Goal: Task Accomplishment & Management: Manage account settings

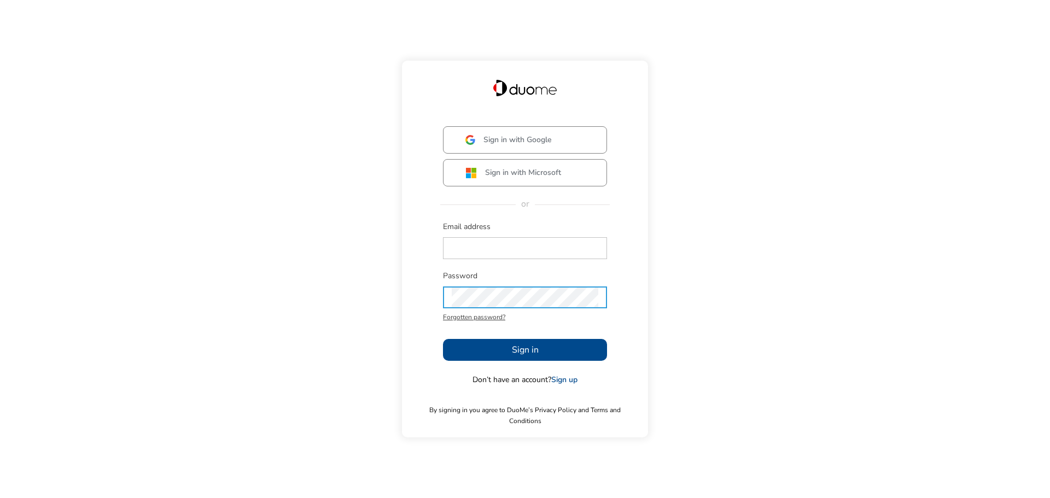
type input "[EMAIL_ADDRESS][PERSON_NAME][DOMAIN_NAME]"
click at [545, 353] on button "Sign in" at bounding box center [525, 350] width 164 height 22
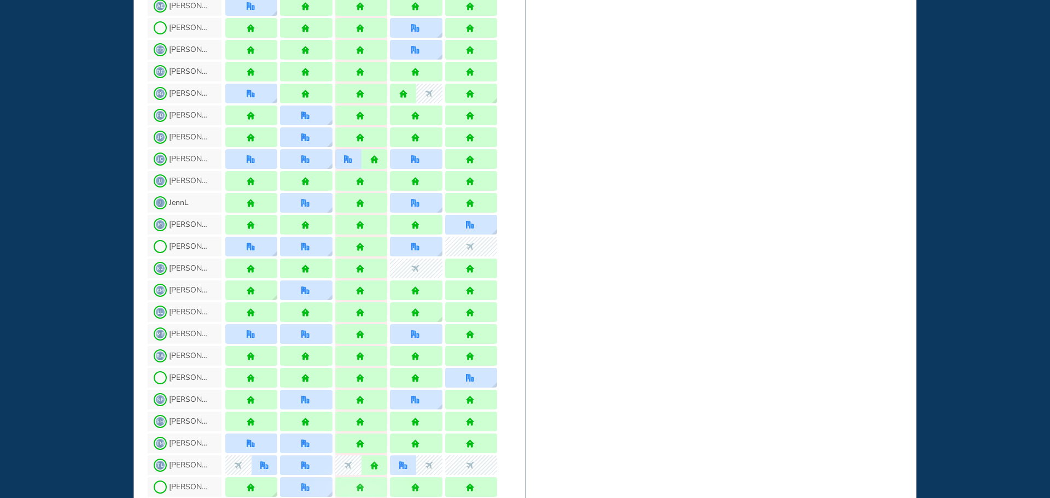
scroll to position [929, 0]
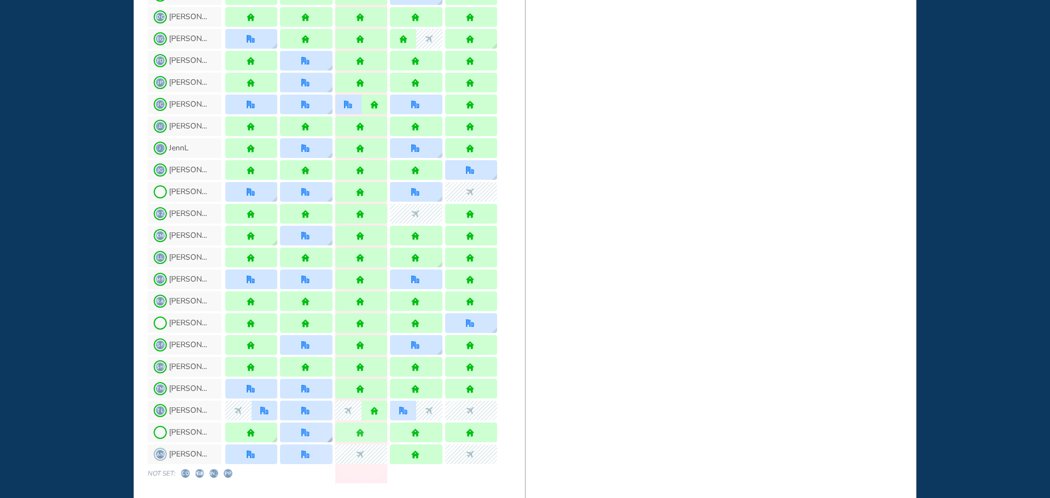
click at [304, 435] on img "office" at bounding box center [305, 433] width 8 height 8
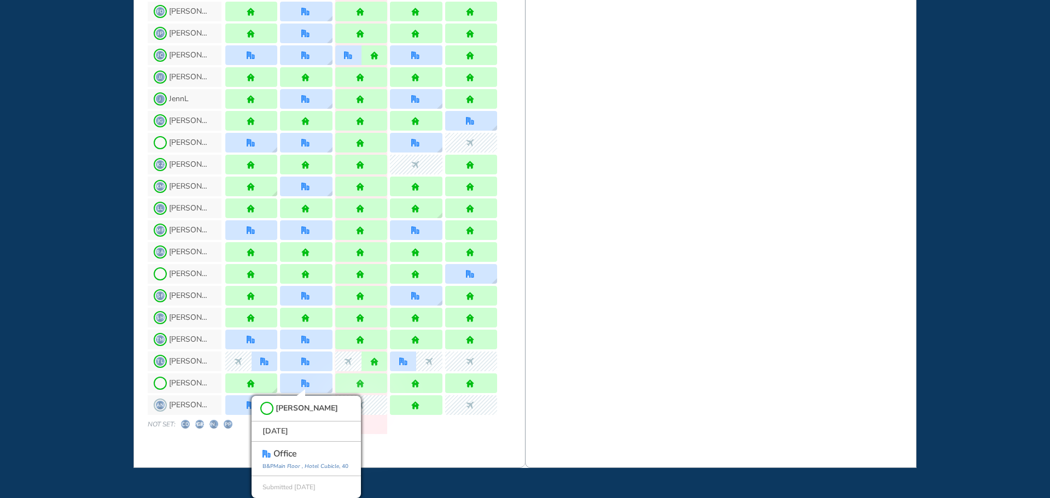
click at [59, 376] on div "WHO'S WHERE WHEN MY WORK INITIATIVES 98 DF New! NOTIFICATIONS All Location Task…" at bounding box center [525, 249] width 1050 height 498
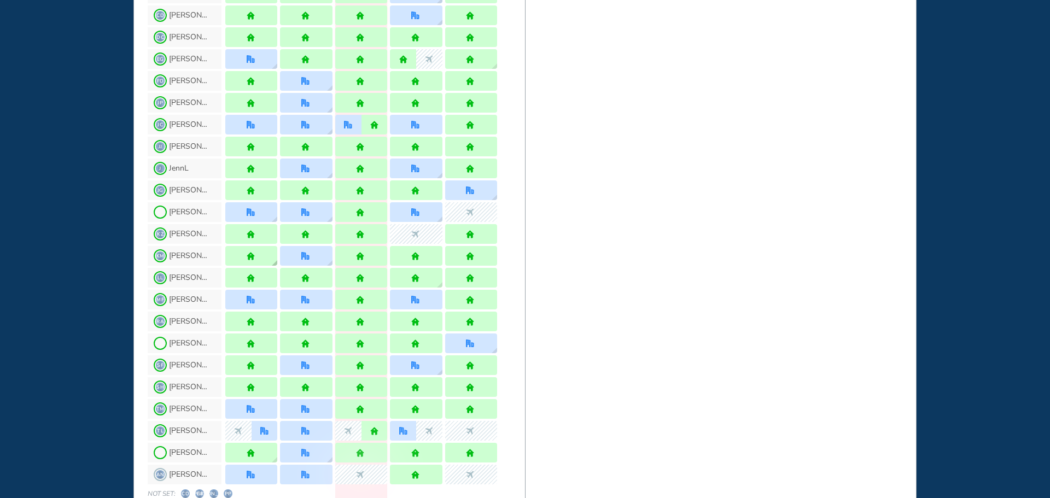
scroll to position [856, 0]
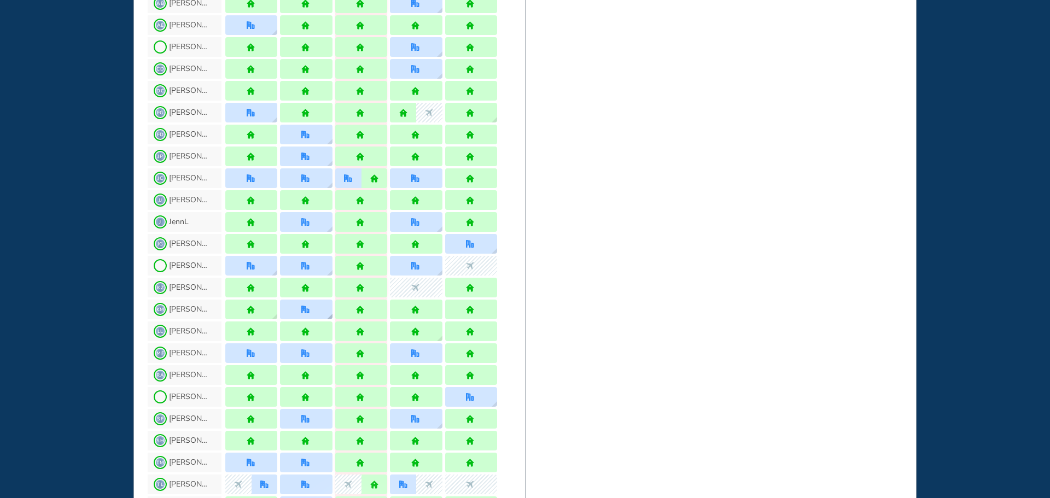
click at [315, 309] on div at bounding box center [306, 310] width 52 height 20
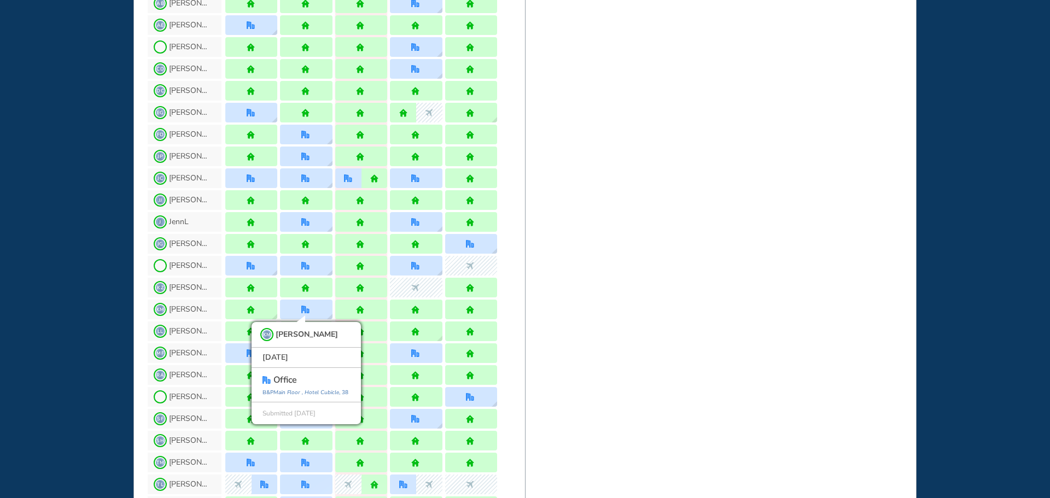
click at [39, 289] on div "WHO'S WHERE WHEN MY WORK INITIATIVES 98 DF New! NOTIFICATIONS All Location Task…" at bounding box center [525, 249] width 1050 height 498
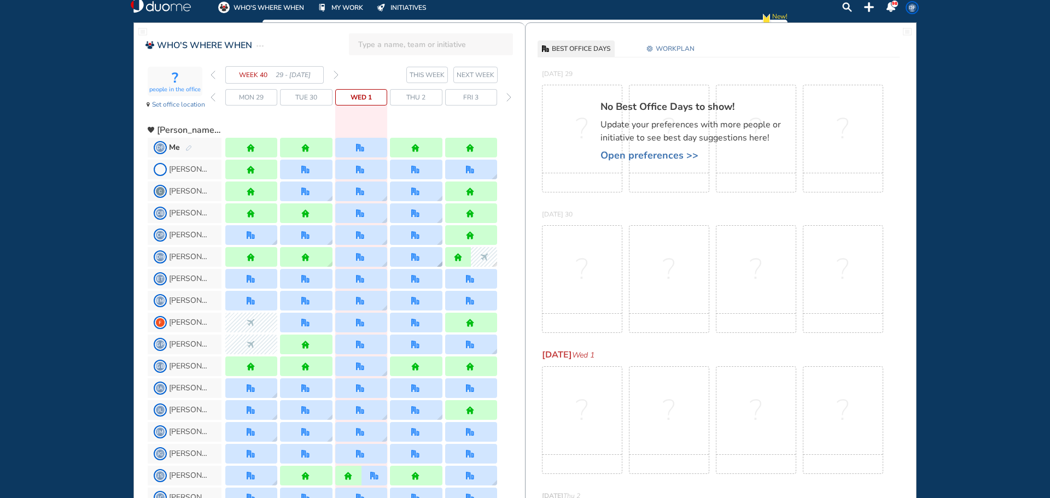
scroll to position [0, 0]
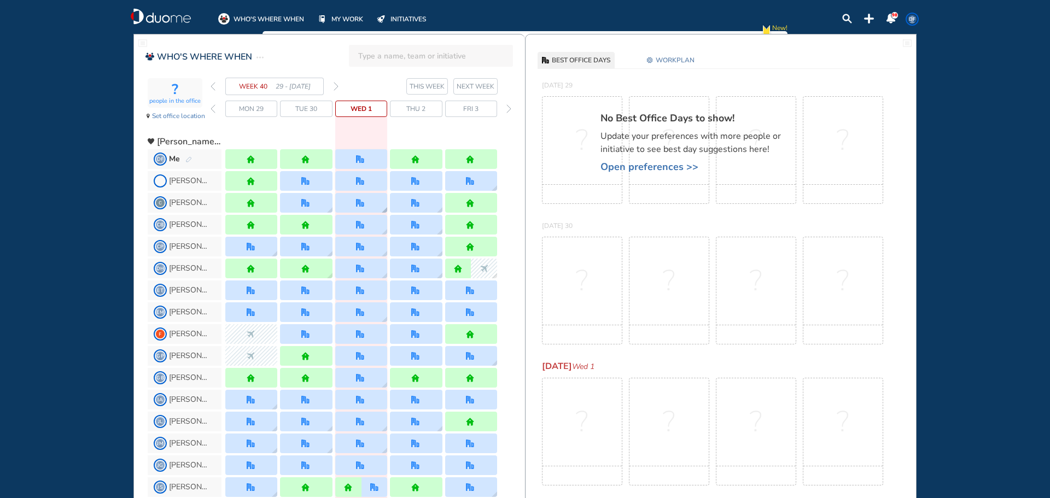
click at [357, 204] on img "office" at bounding box center [360, 203] width 8 height 8
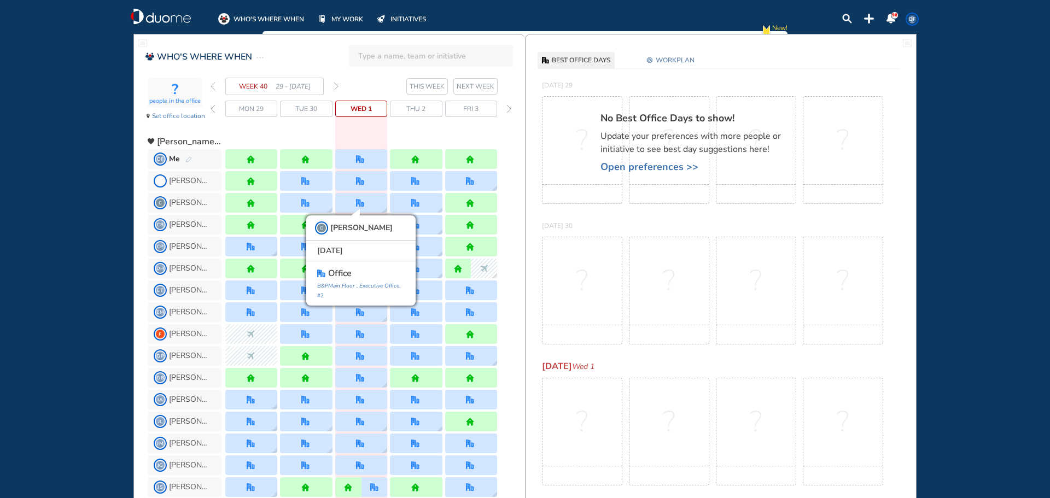
click at [83, 215] on div "WHO'S WHERE WHEN MY WORK INITIATIVES 98 DF New! NOTIFICATIONS All Location Task…" at bounding box center [525, 249] width 1050 height 498
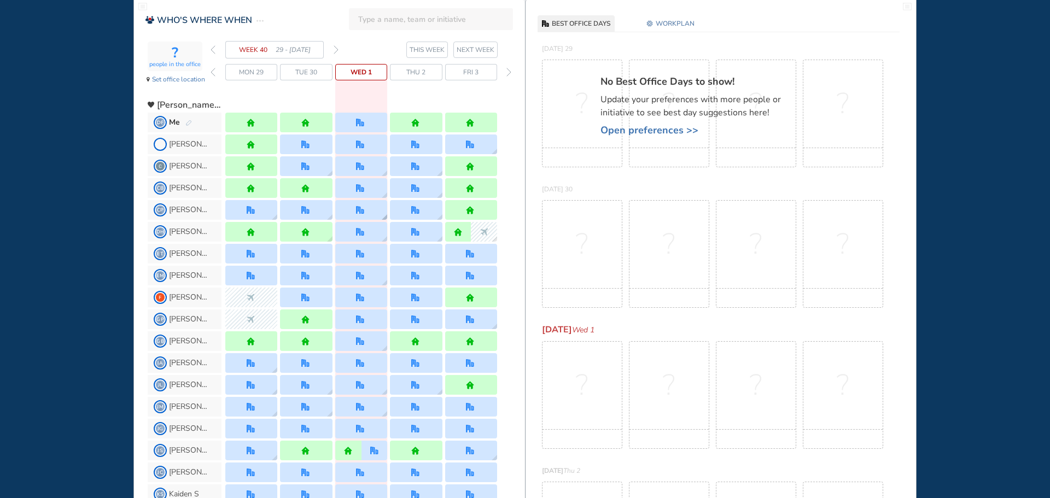
scroll to position [55, 0]
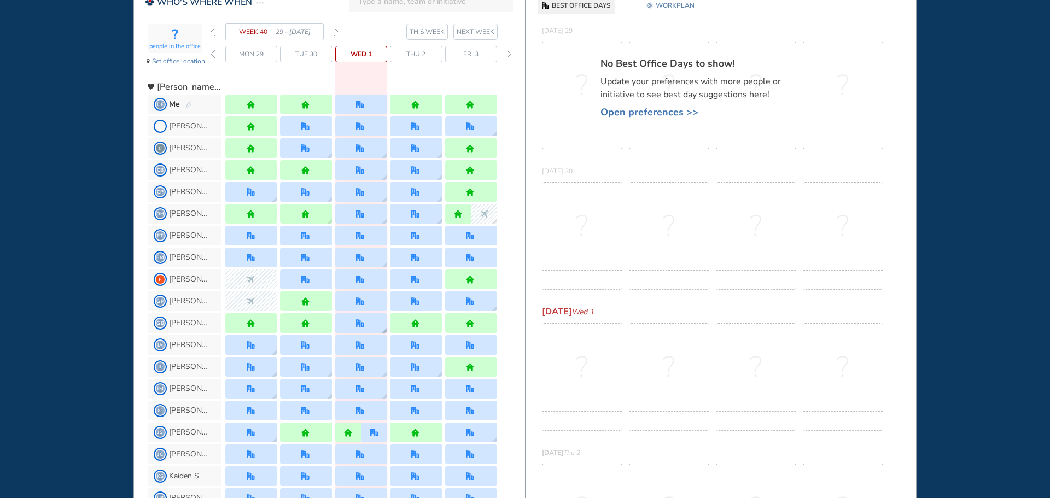
click at [367, 324] on div at bounding box center [361, 323] width 52 height 20
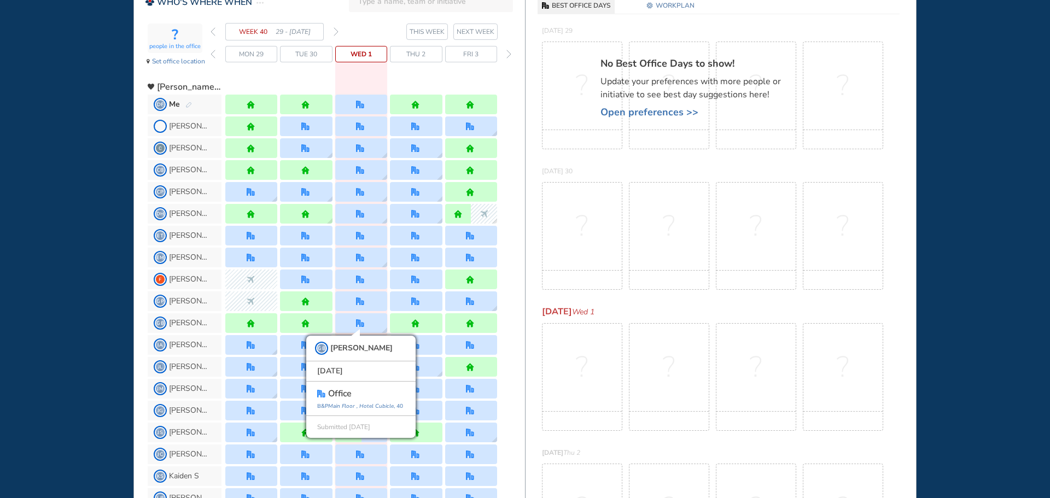
click at [78, 315] on div "WHO'S WHERE WHEN MY WORK INITIATIVES 98 DF New! NOTIFICATIONS All Location Task…" at bounding box center [525, 249] width 1050 height 498
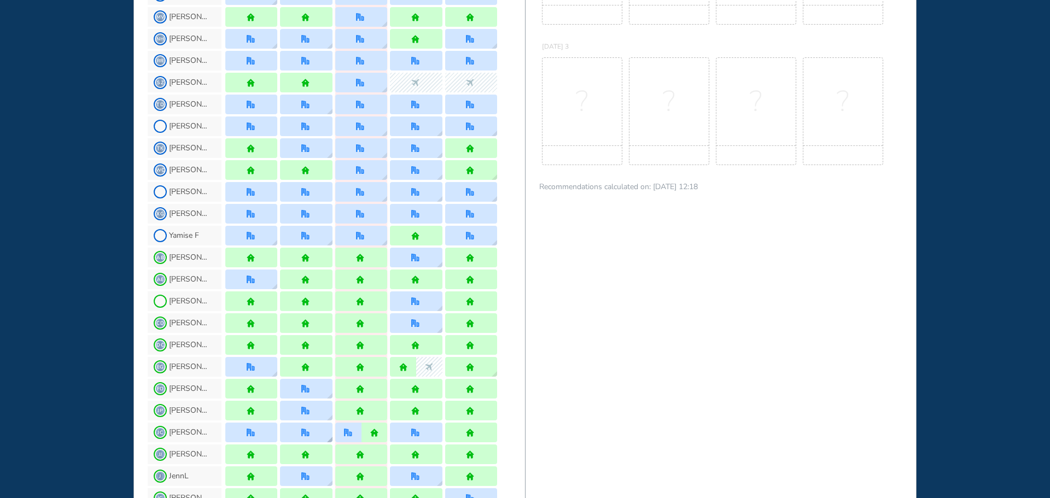
scroll to position [656, 0]
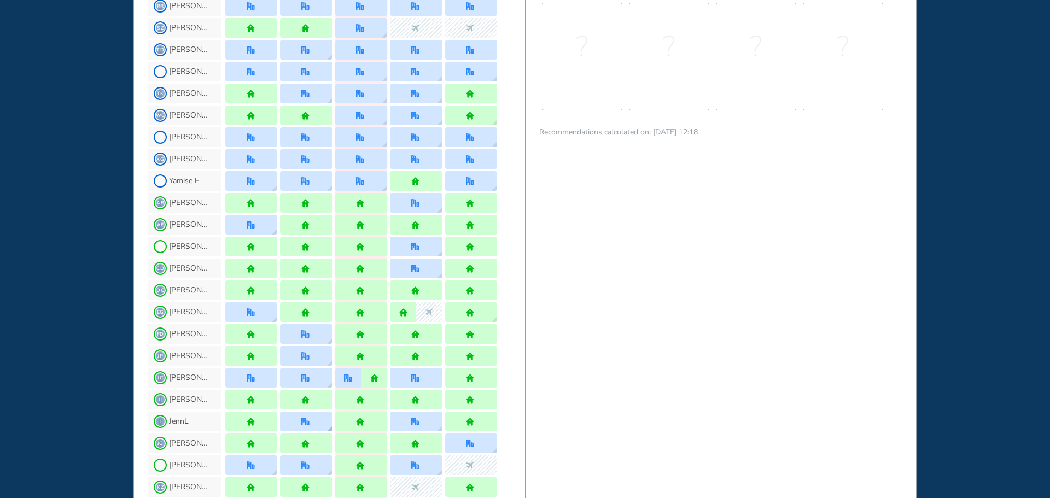
click at [307, 422] on img "office" at bounding box center [305, 422] width 8 height 8
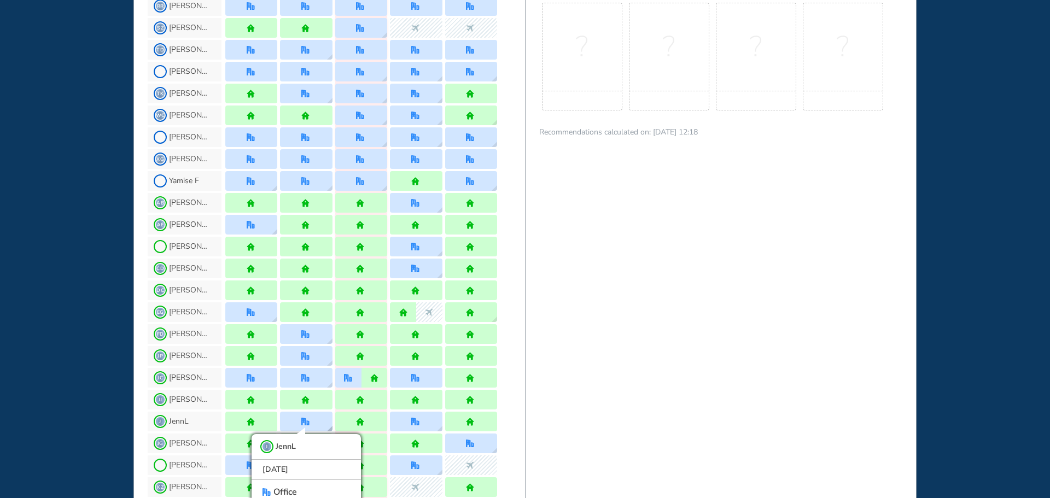
scroll to position [682, 0]
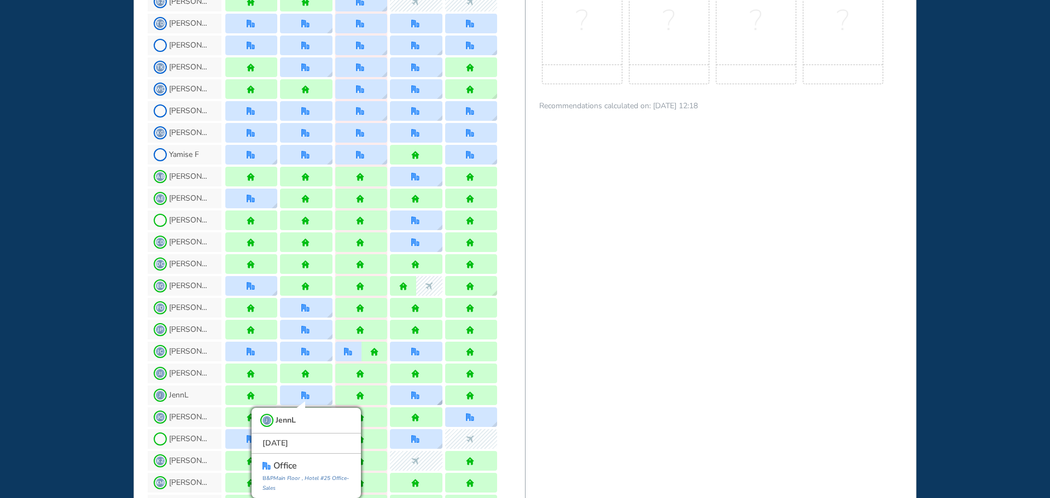
click at [416, 396] on img "office" at bounding box center [415, 395] width 8 height 8
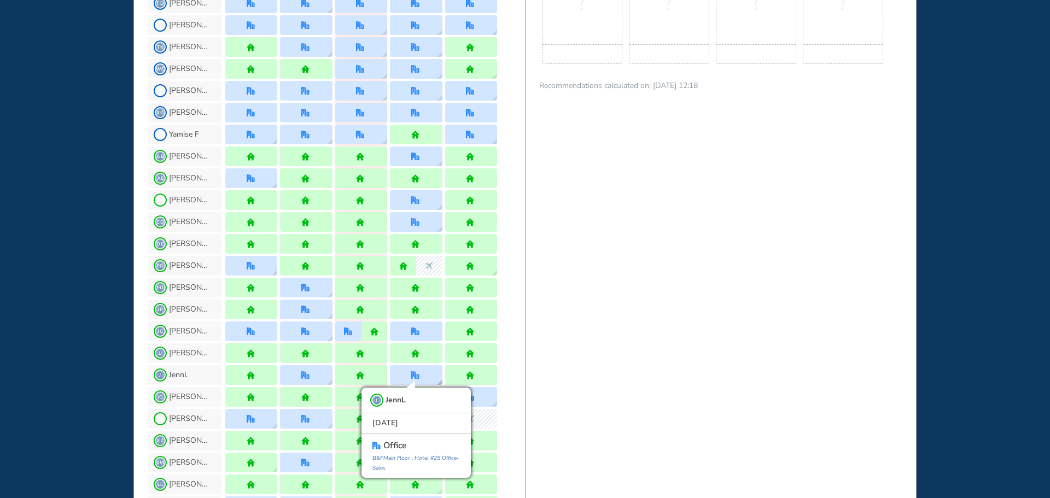
scroll to position [737, 0]
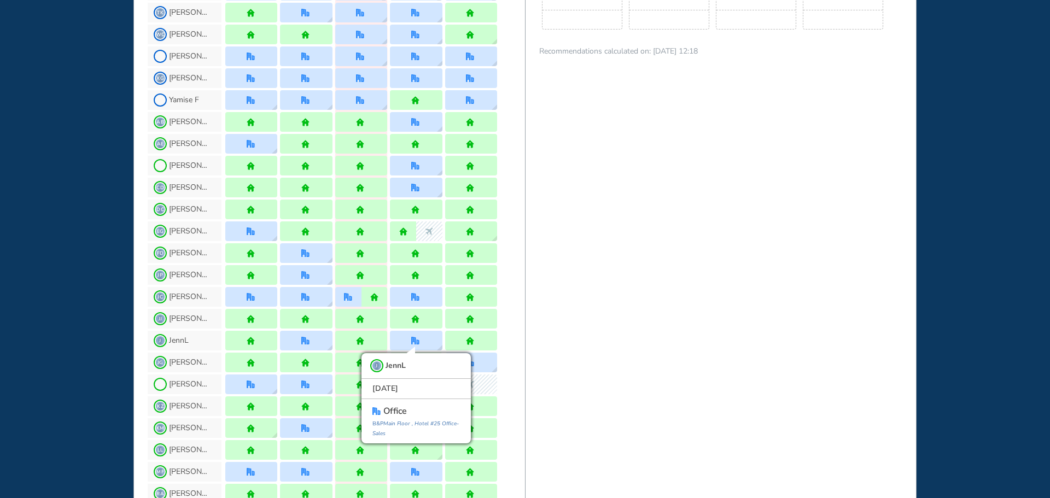
click at [100, 219] on div "WHO'S WHERE WHEN MY WORK INITIATIVES 98 DF New! NOTIFICATIONS All Location Task…" at bounding box center [525, 249] width 1050 height 498
